Goal: Task Accomplishment & Management: Manage account settings

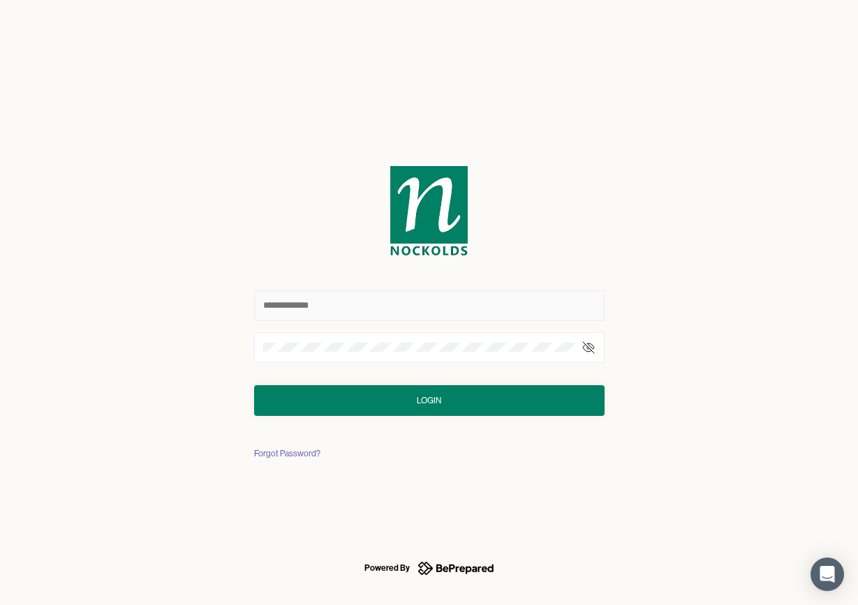
type input "**********"
click at [429, 400] on button "Login" at bounding box center [429, 400] width 350 height 31
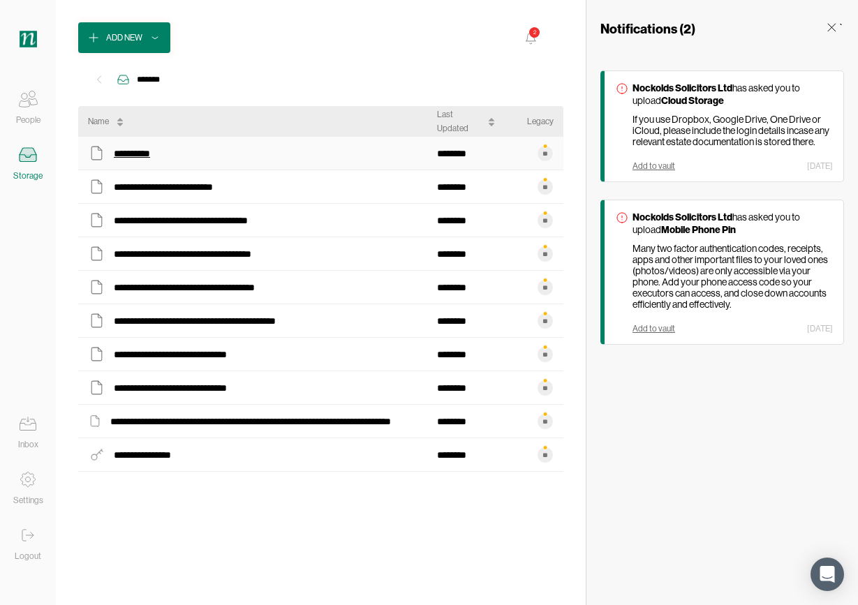
click at [151, 151] on div "**********" at bounding box center [138, 153] width 48 height 18
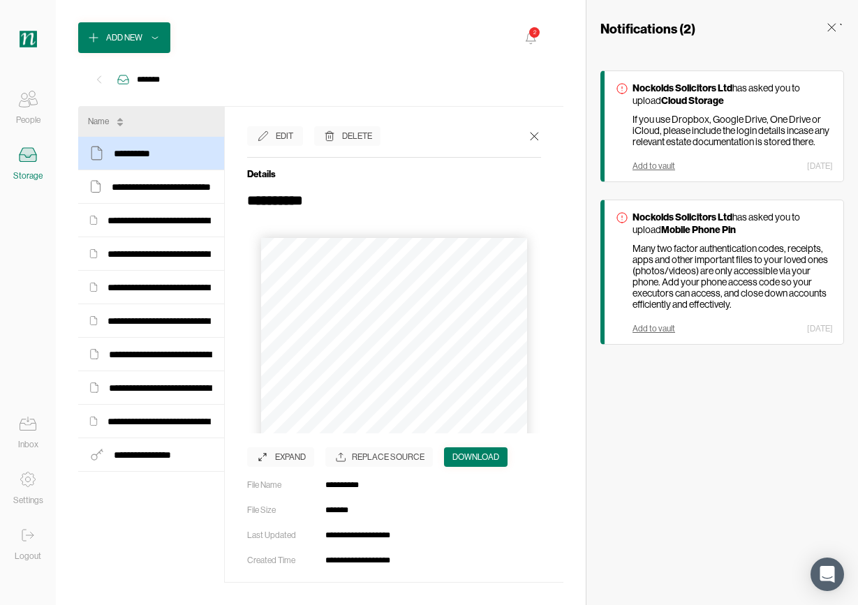
click at [259, 456] on icon at bounding box center [262, 457] width 14 height 14
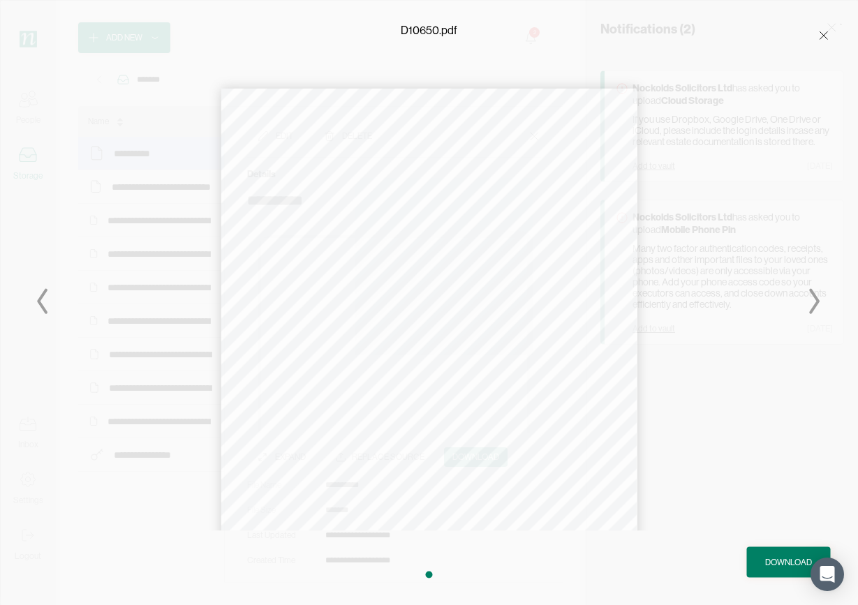
click at [457, 491] on button "›" at bounding box center [458, 492] width 31 height 31
click at [472, 501] on button "›" at bounding box center [460, 492] width 31 height 31
click at [461, 492] on button "›" at bounding box center [460, 492] width 31 height 31
click at [817, 301] on icon at bounding box center [814, 302] width 8 height 22
click at [817, 302] on icon at bounding box center [814, 302] width 8 height 22
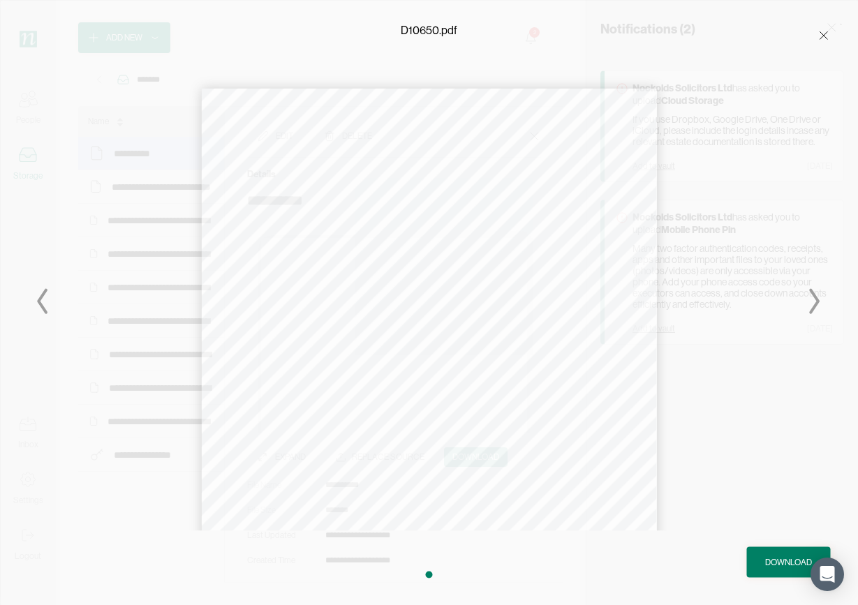
click at [43, 306] on icon at bounding box center [43, 302] width 56 height 34
click at [45, 306] on icon at bounding box center [43, 302] width 56 height 34
click at [252, 36] on div "D10650.pdf" at bounding box center [429, 30] width 858 height 61
click at [183, 143] on div "‹ 4 of 58 ›" at bounding box center [429, 303] width 658 height 456
click at [821, 34] on icon at bounding box center [823, 35] width 14 height 14
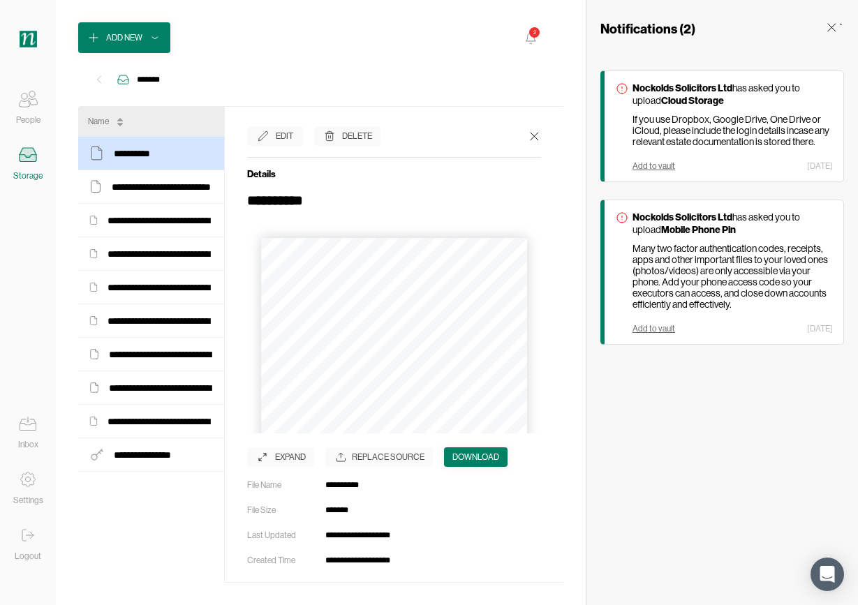
click at [279, 139] on div "Edit" at bounding box center [284, 136] width 17 height 14
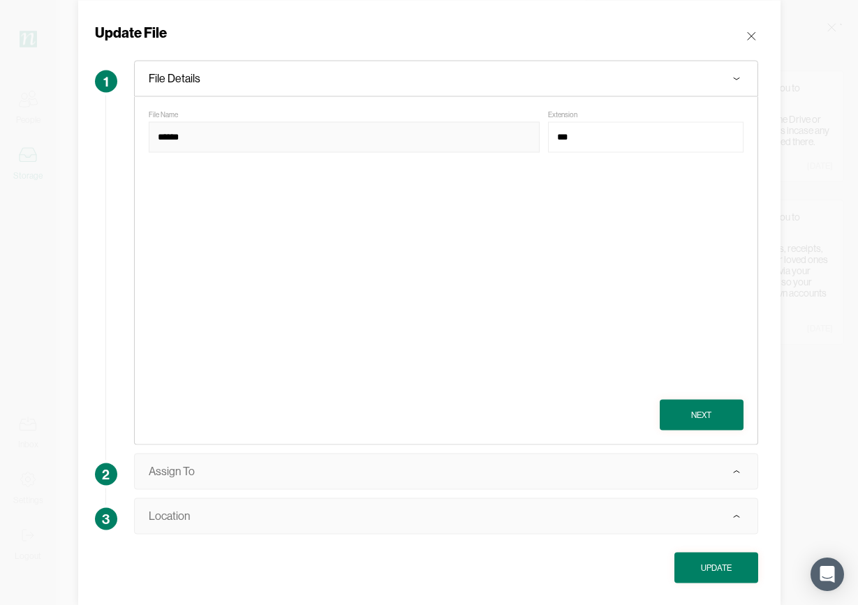
drag, startPoint x: 208, startPoint y: 135, endPoint x: 133, endPoint y: 138, distance: 74.7
click at [133, 138] on div "1 File Details File Name ****** Extension *** Next" at bounding box center [426, 252] width 663 height 393
type input "**********"
click at [709, 418] on div "Next" at bounding box center [701, 415] width 20 height 14
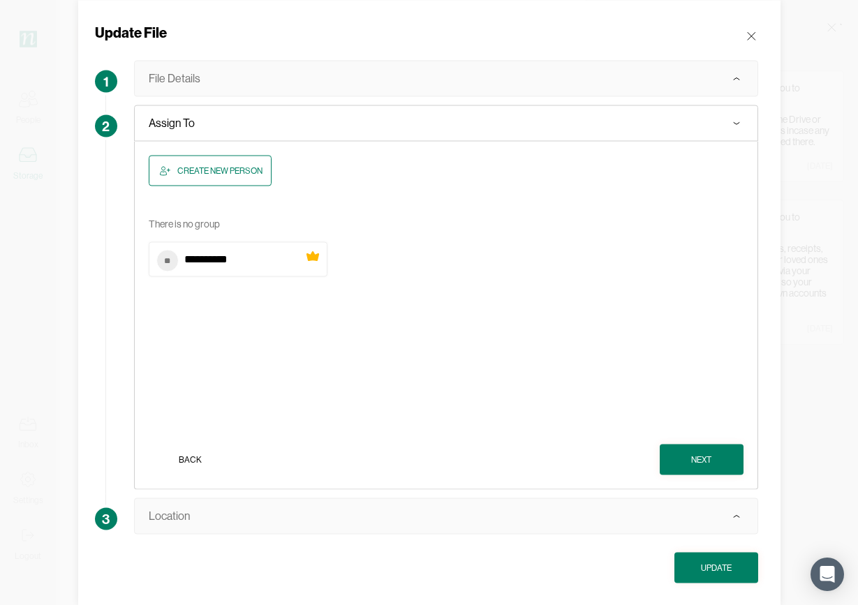
click at [285, 258] on div "** *** ******" at bounding box center [238, 259] width 179 height 35
click at [708, 463] on div "Next" at bounding box center [701, 459] width 20 height 14
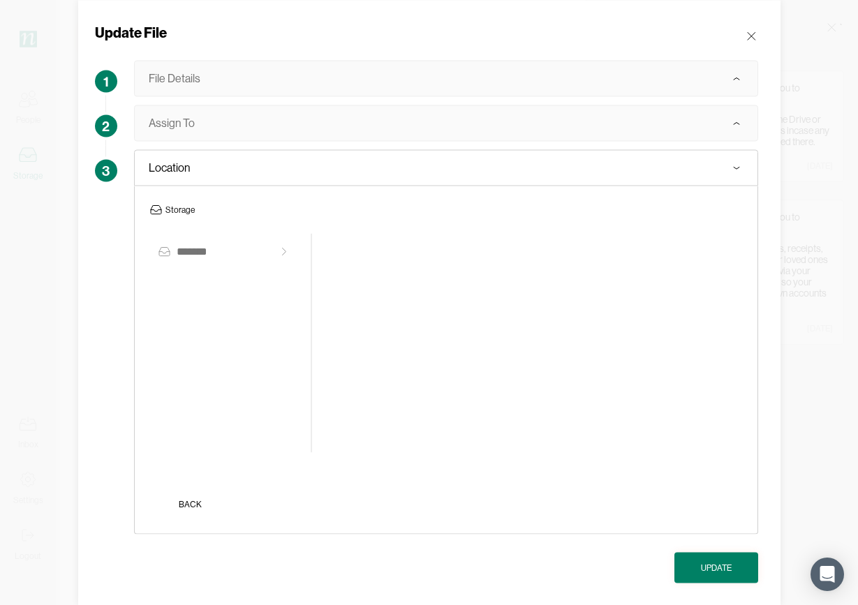
click at [736, 578] on button "Update" at bounding box center [716, 567] width 84 height 31
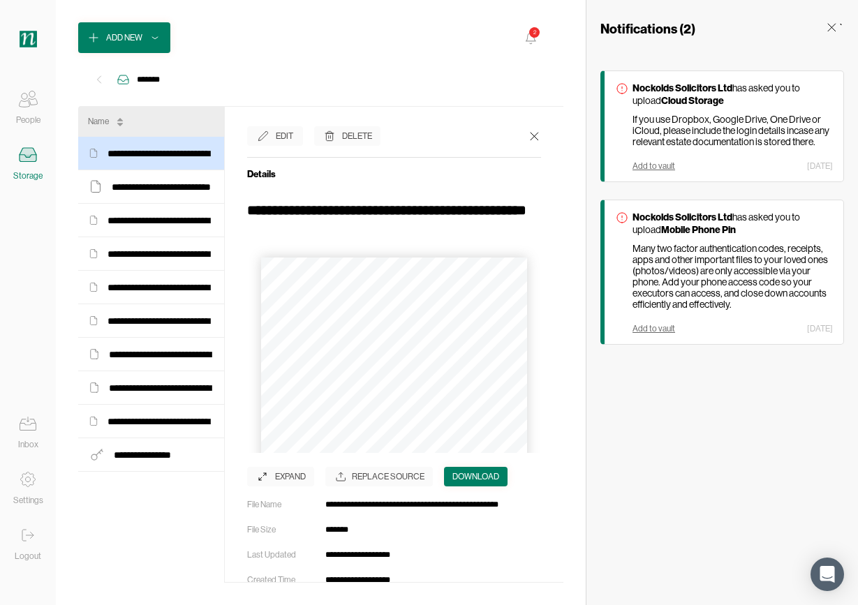
click at [527, 135] on icon at bounding box center [534, 136] width 14 height 14
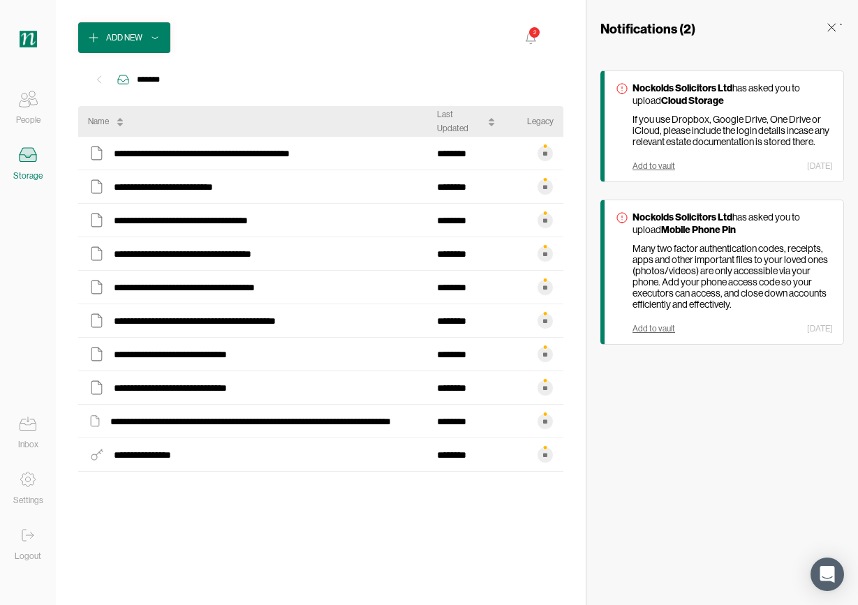
click at [531, 34] on div "2" at bounding box center [535, 33] width 12 height 12
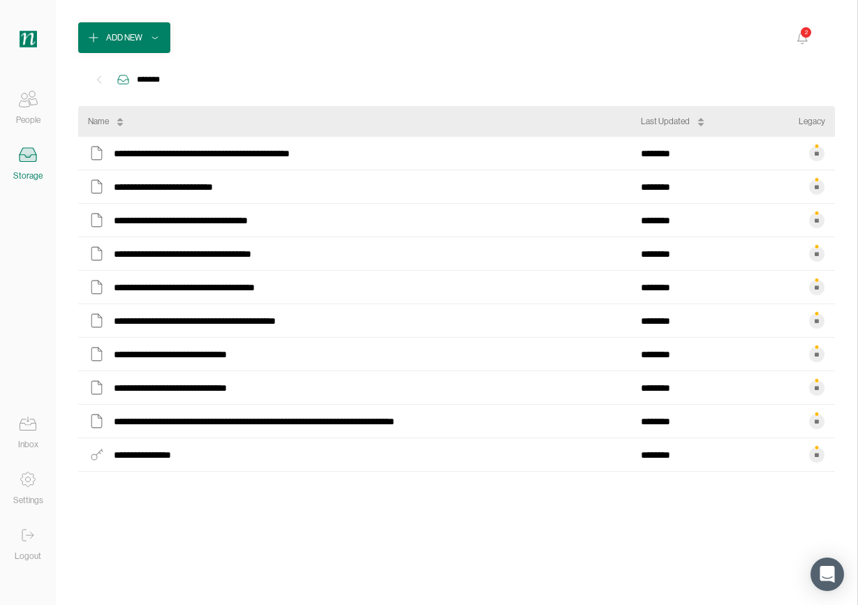
click at [799, 35] on icon at bounding box center [802, 37] width 10 height 8
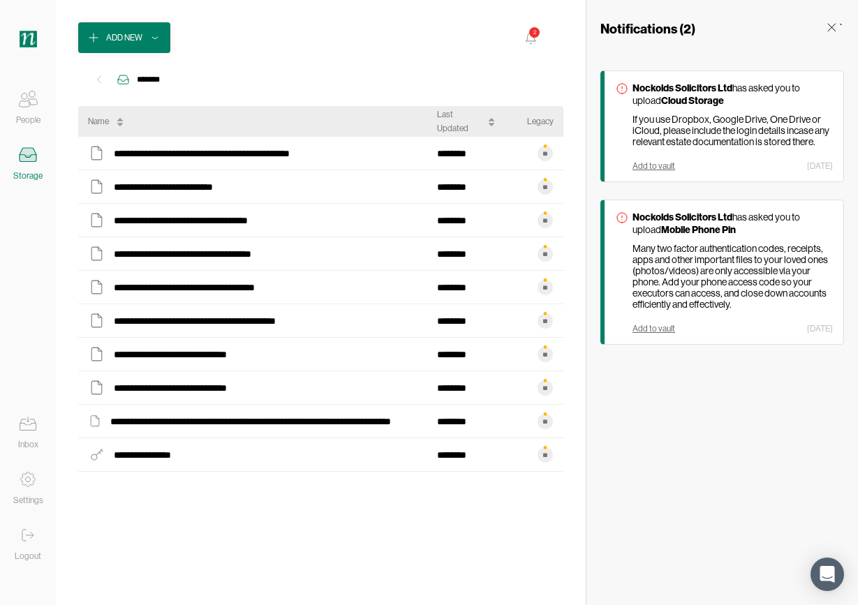
click at [648, 476] on div "Notifications ( 2 ) ` Nockolds Solicitors Ltd has asked you to upload Cloud Sto…" at bounding box center [722, 302] width 272 height 605
click at [27, 541] on icon at bounding box center [28, 535] width 28 height 28
